Goal: Information Seeking & Learning: Learn about a topic

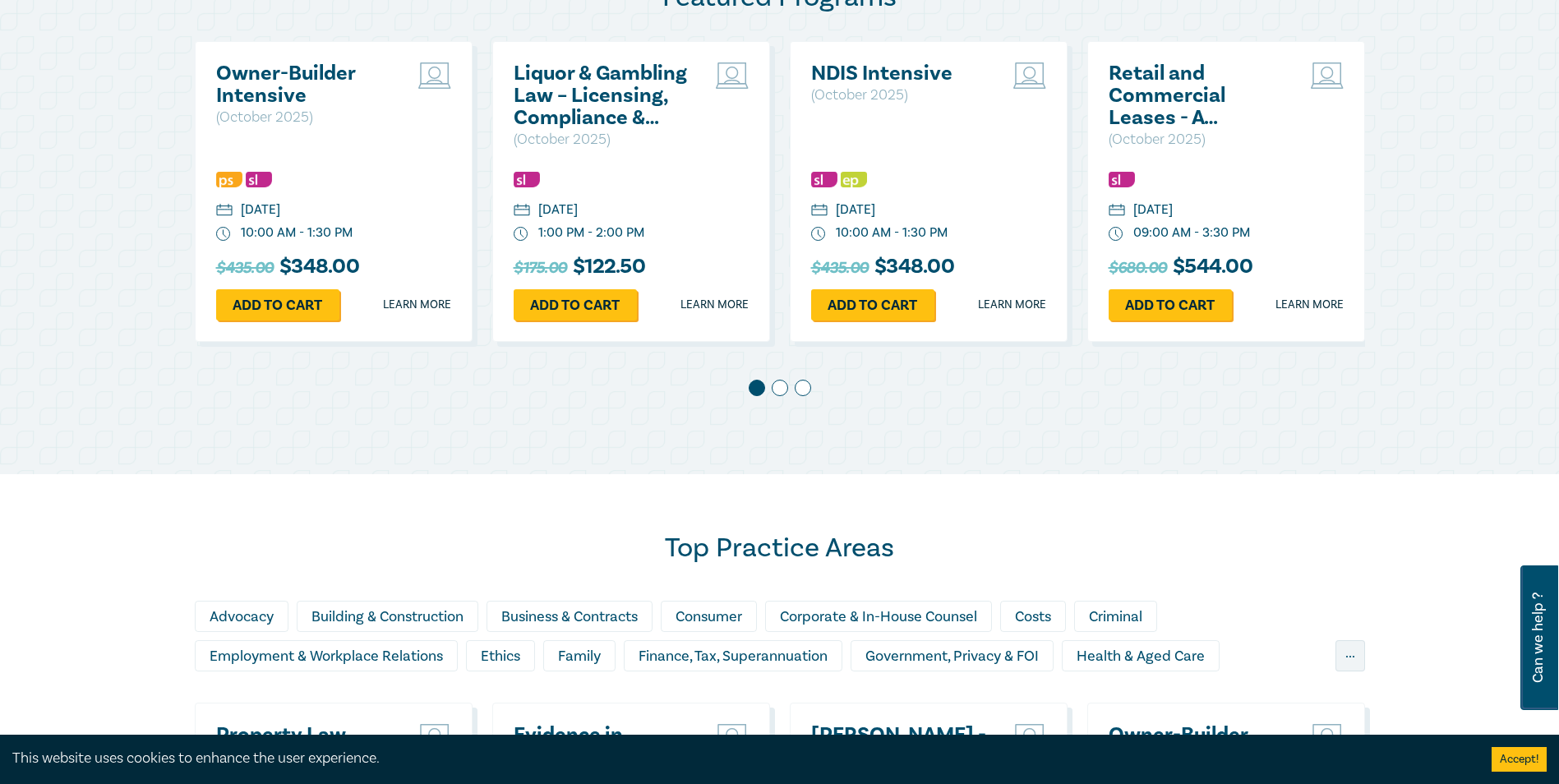
scroll to position [822, 0]
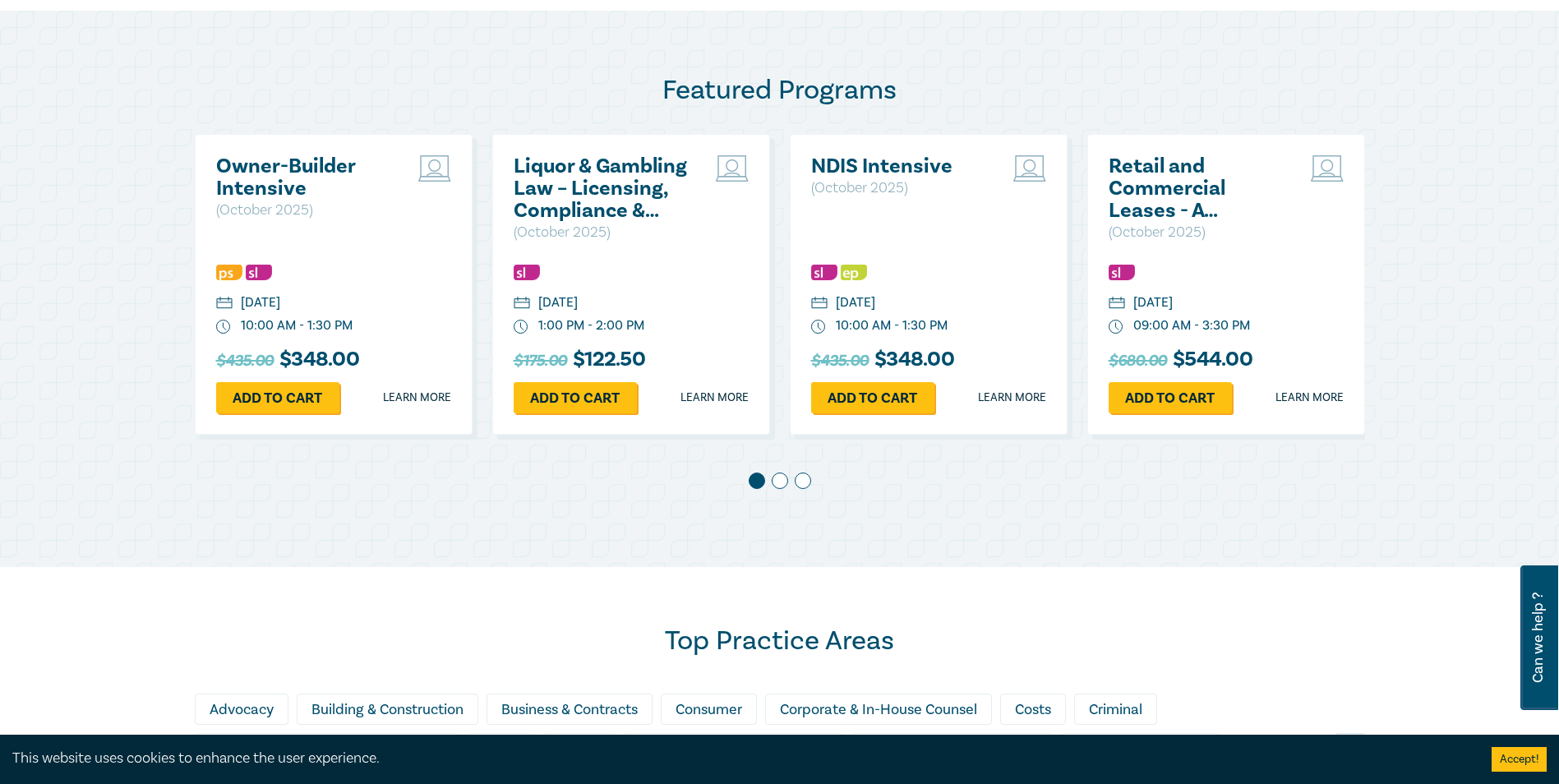
click at [634, 203] on h2 "Retail and Commercial Leases - A Practical Guide ([DATE])" at bounding box center [1197, 188] width 176 height 67
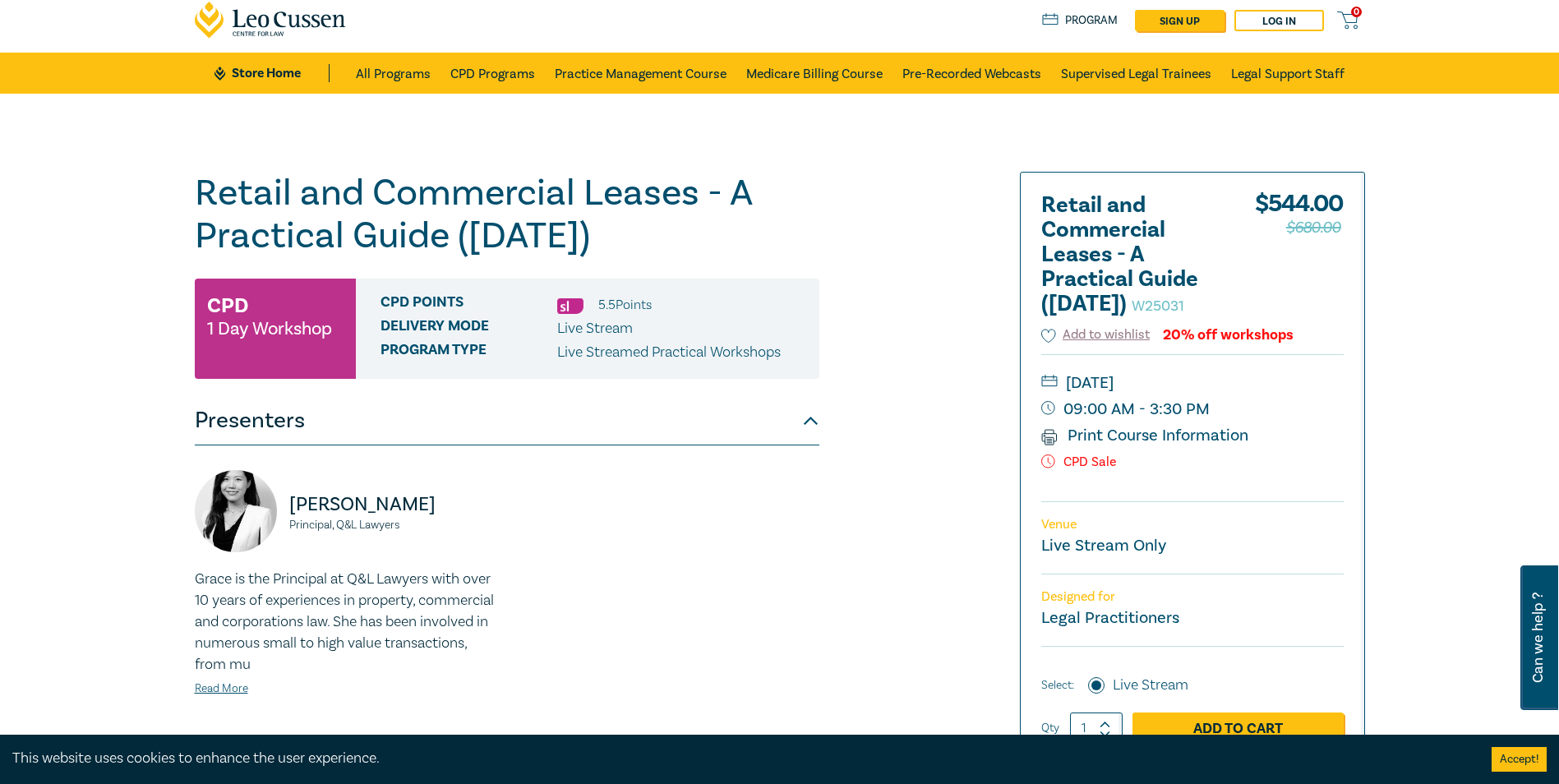
scroll to position [83, 0]
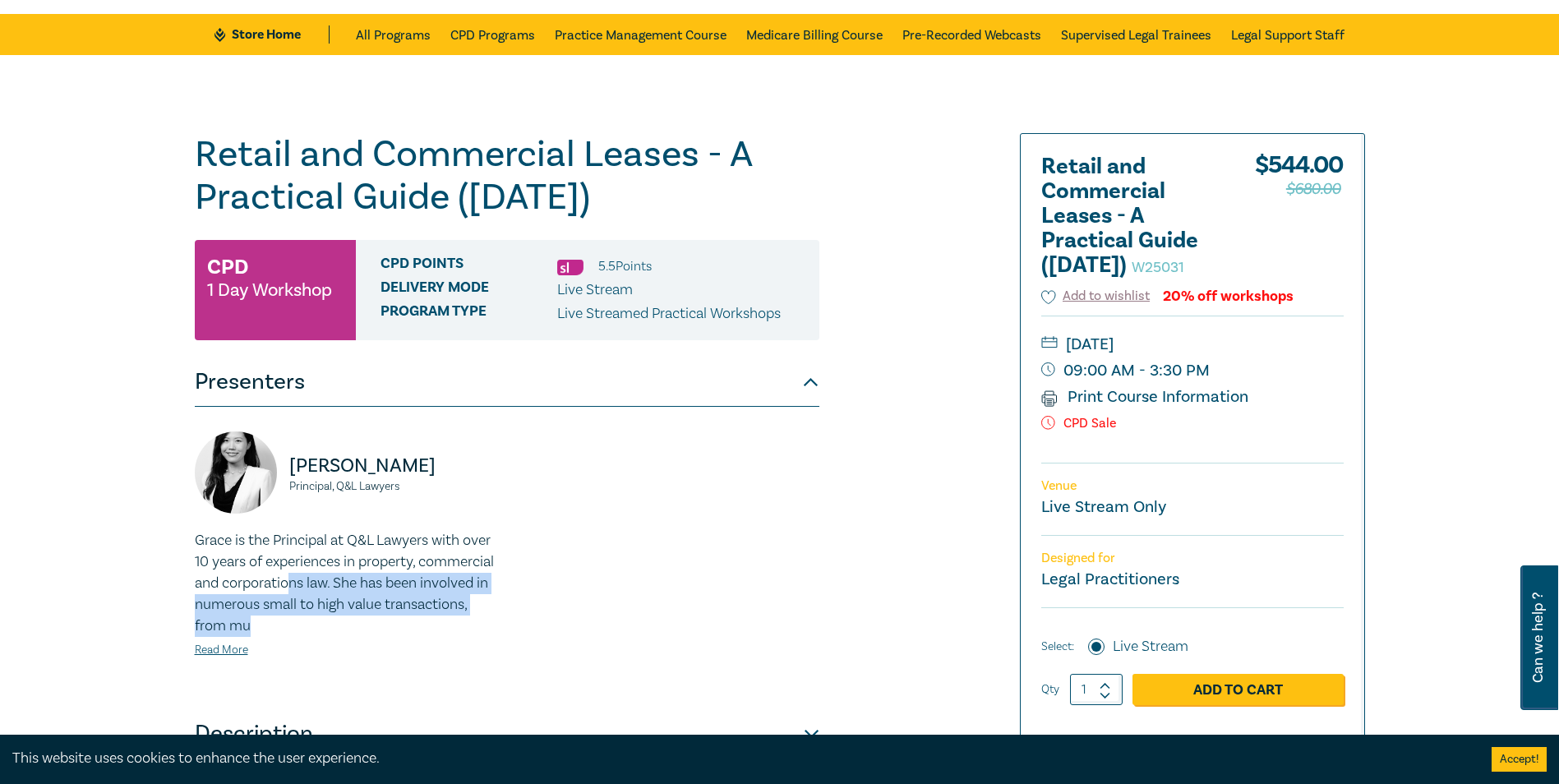
drag, startPoint x: 396, startPoint y: 594, endPoint x: 493, endPoint y: 627, distance: 102.5
click at [493, 475] on p "Grace is the Principal at Q&L Lawyers with over 10 years of experiences in prop…" at bounding box center [346, 583] width 302 height 107
drag, startPoint x: 493, startPoint y: 627, endPoint x: 554, endPoint y: 641, distance: 62.6
click at [554, 475] on div "[PERSON_NAME] Principal, Q&L Lawyers Grace is the Principal at Q&L Lawyers with…" at bounding box center [507, 558] width 644 height 253
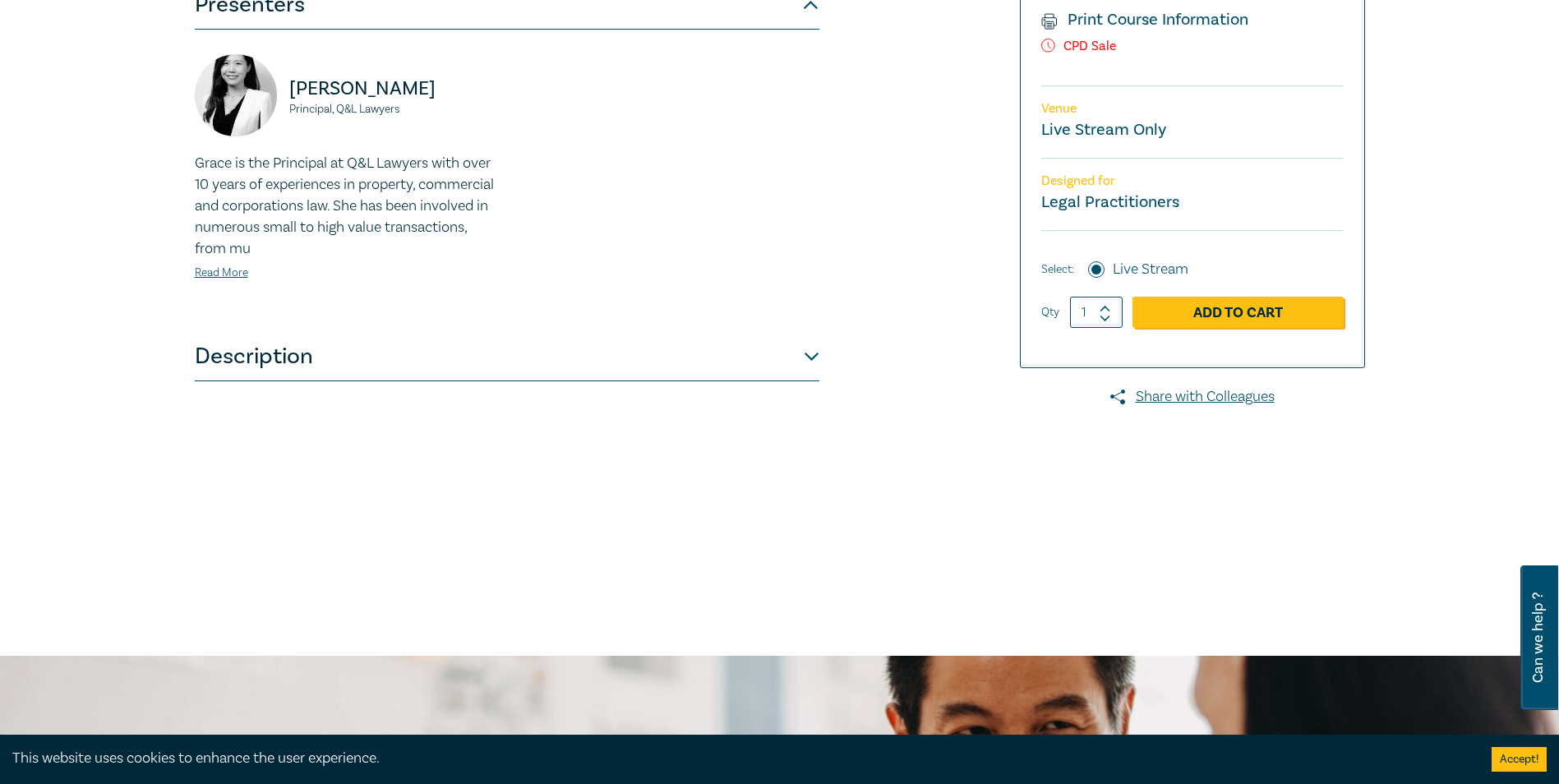
scroll to position [493, 0]
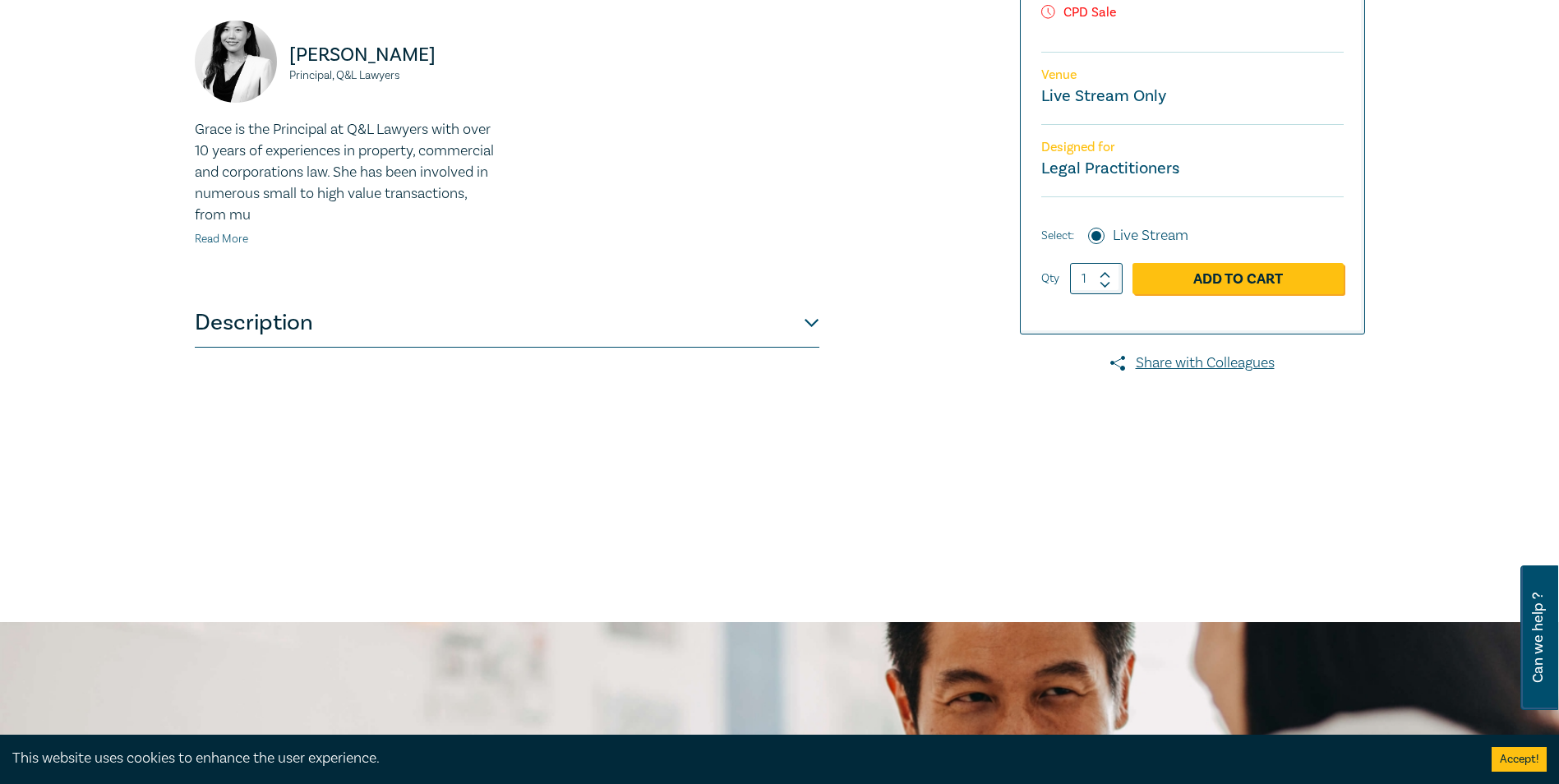
click at [239, 235] on link "Read More" at bounding box center [221, 239] width 53 height 15
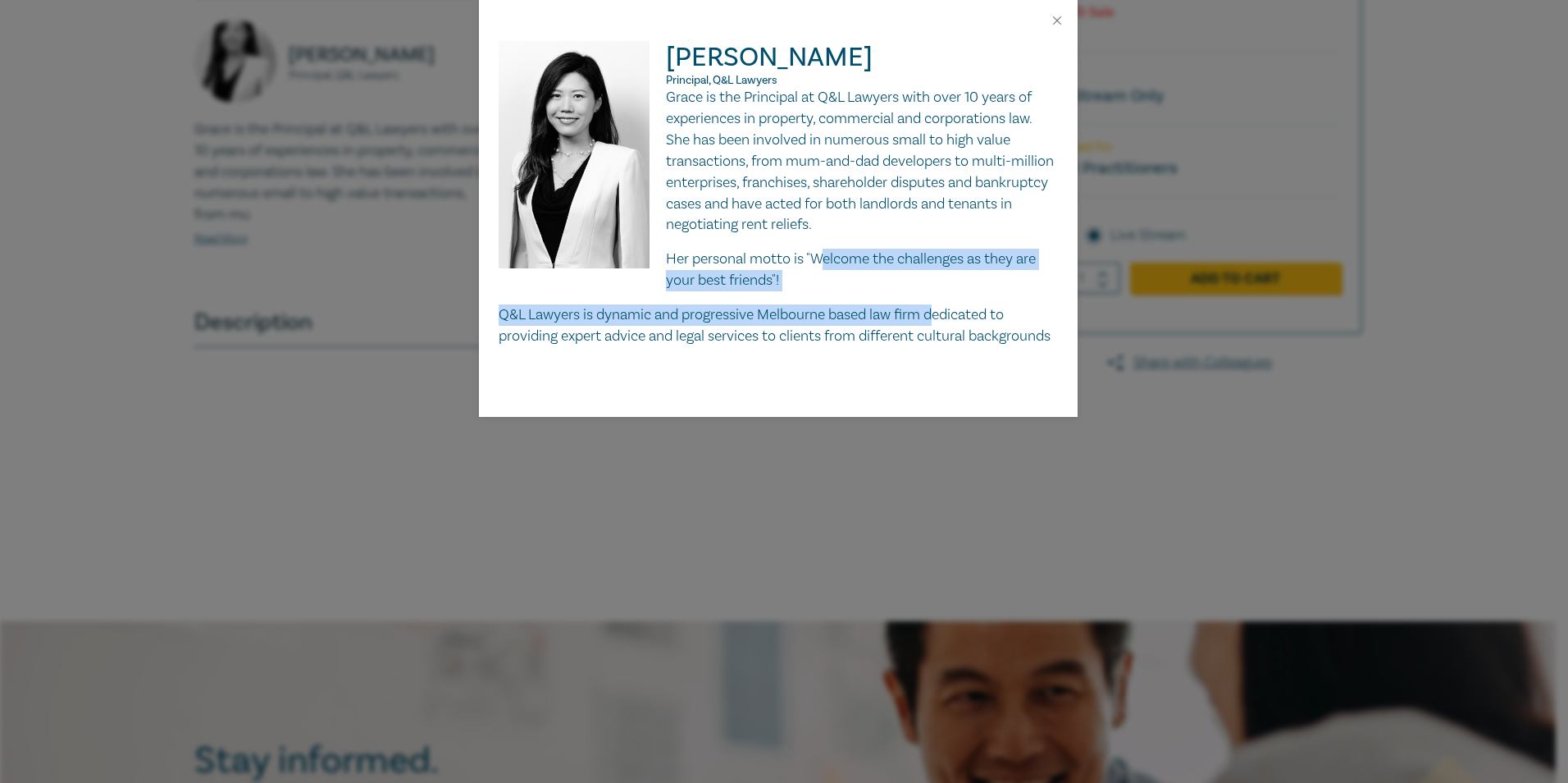
drag, startPoint x: 820, startPoint y: 250, endPoint x: 940, endPoint y: 292, distance: 127.1
click at [633, 292] on div "Grace is the Principal at Q&L Lawyers with over 10 years of experiences in prop…" at bounding box center [779, 217] width 560 height 260
drag, startPoint x: 940, startPoint y: 292, endPoint x: 887, endPoint y: 273, distance: 56.3
click at [633, 273] on p "Her personal motto is "Welcome the challenges as they are your best friends"!" at bounding box center [779, 270] width 560 height 43
drag, startPoint x: 854, startPoint y: 258, endPoint x: 968, endPoint y: 289, distance: 118.1
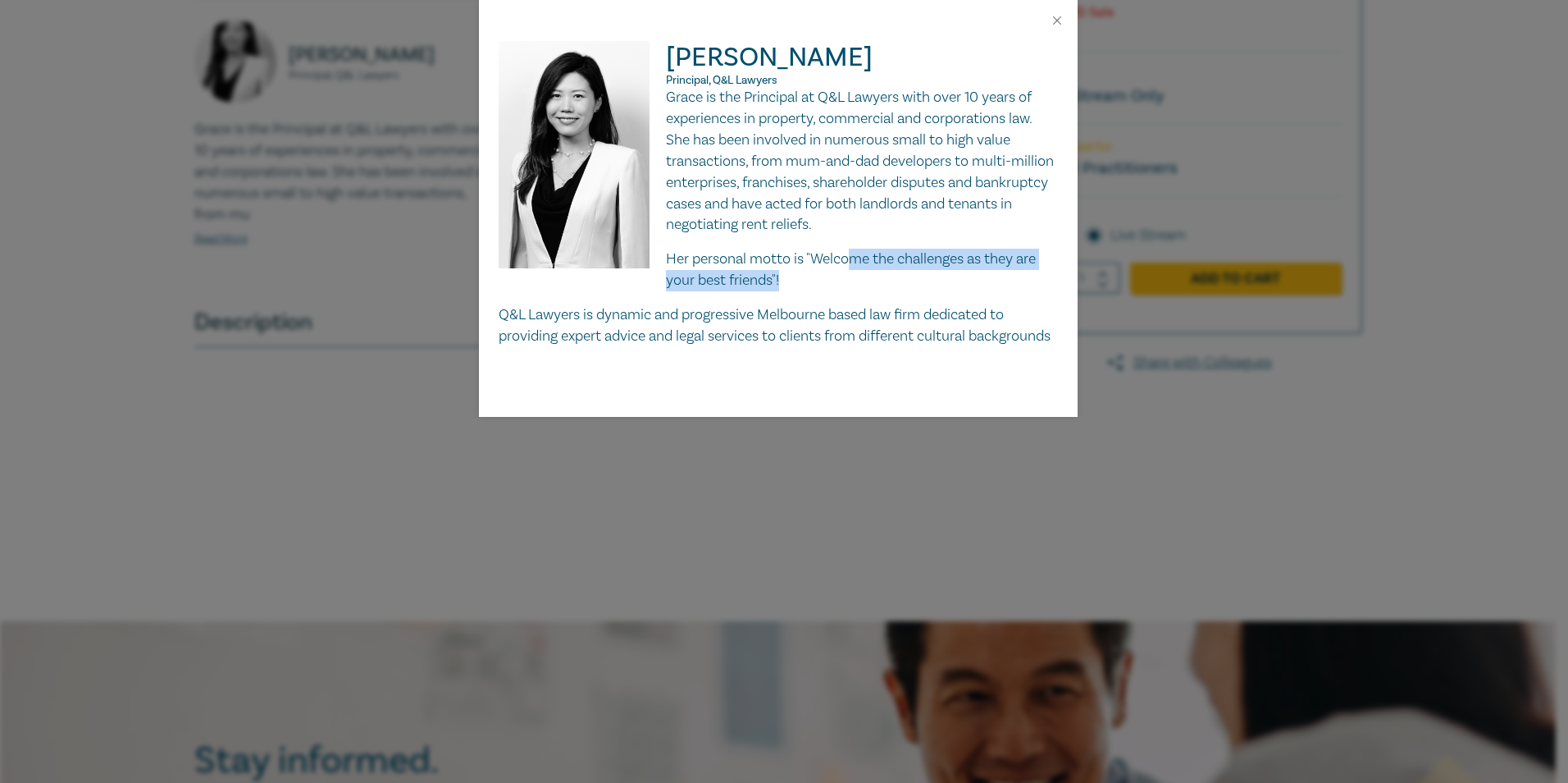
click at [633, 289] on p "Her personal motto is "Welcome the challenges as they are your best friends"!" at bounding box center [779, 270] width 560 height 43
click at [633, 18] on button "Close" at bounding box center [1057, 21] width 15 height 15
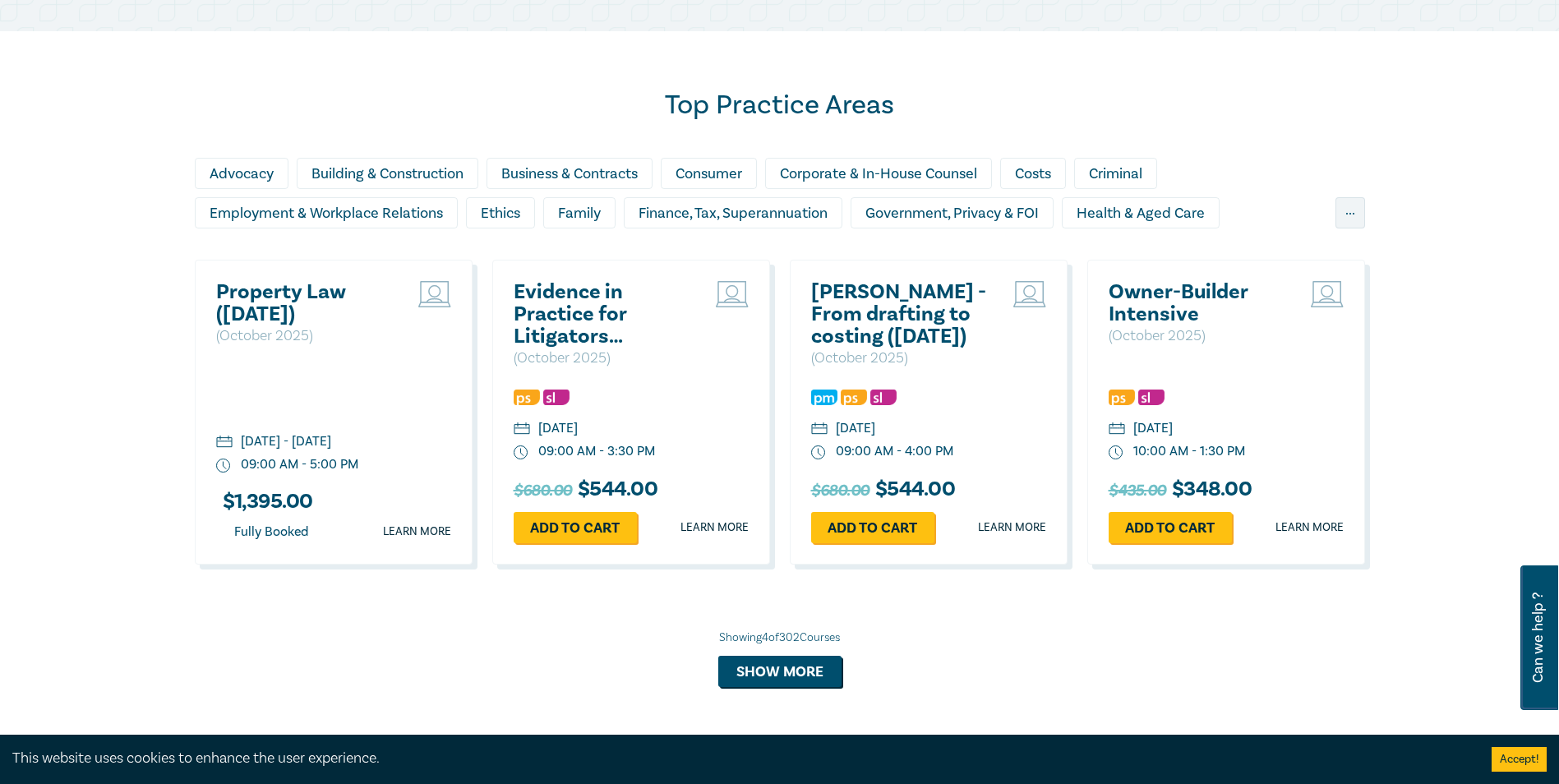
scroll to position [1318, 0]
